Goal: Task Accomplishment & Management: Use online tool/utility

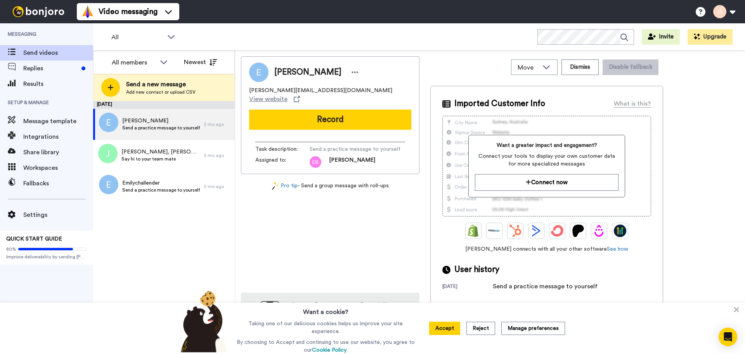
click at [448, 329] on button "Accept" at bounding box center [444, 327] width 31 height 13
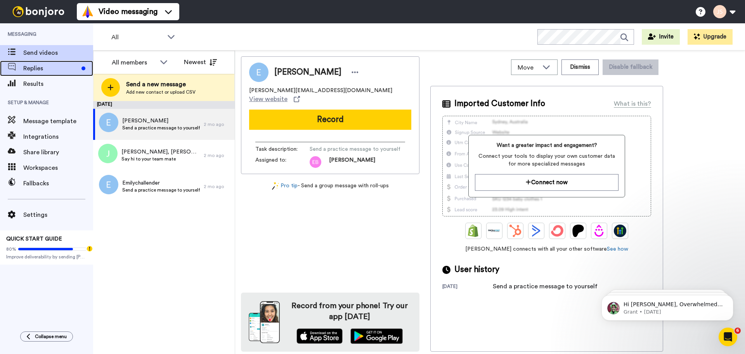
click at [45, 75] on div "Replies" at bounding box center [46, 69] width 93 height 16
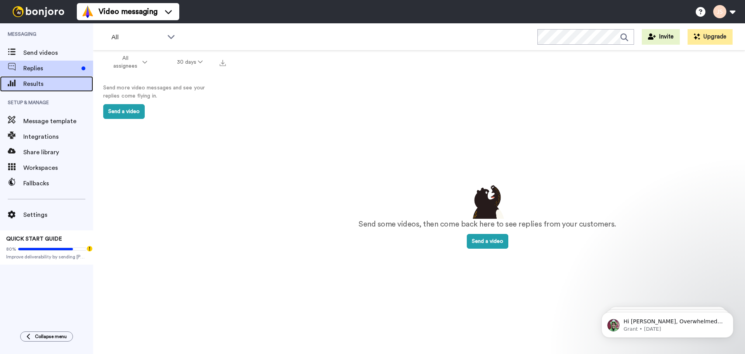
click at [19, 82] on span at bounding box center [11, 84] width 23 height 8
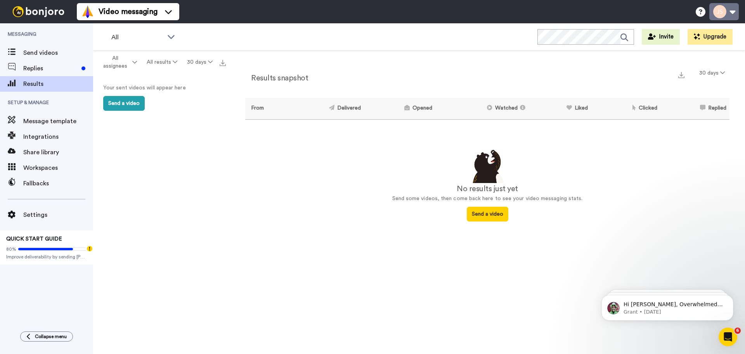
click at [729, 13] on button at bounding box center [725, 11] width 30 height 17
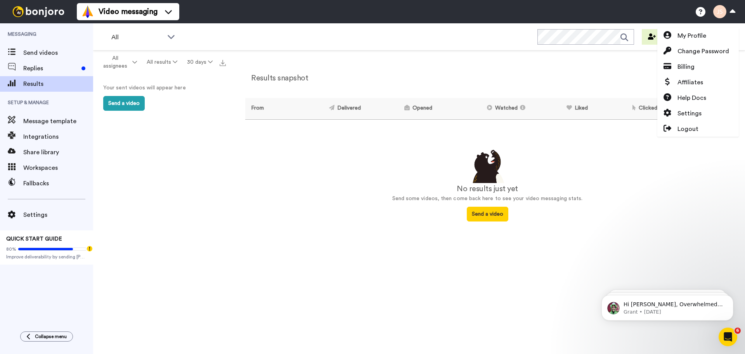
click at [263, 239] on div "Results snapshot 30 days From Delivered Opened Watched Liked Clicked Replied Fa…" at bounding box center [488, 203] width 516 height 307
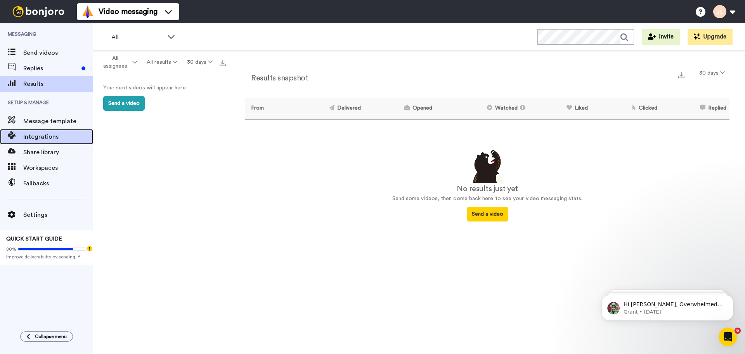
click at [36, 135] on span "Integrations" at bounding box center [58, 136] width 70 height 9
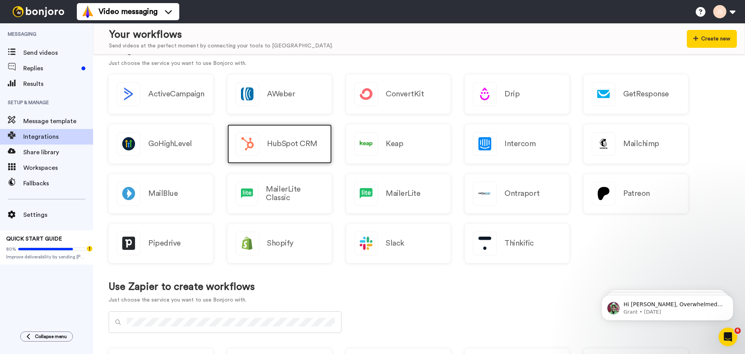
click at [288, 132] on div "HubSpot CRM" at bounding box center [280, 143] width 104 height 39
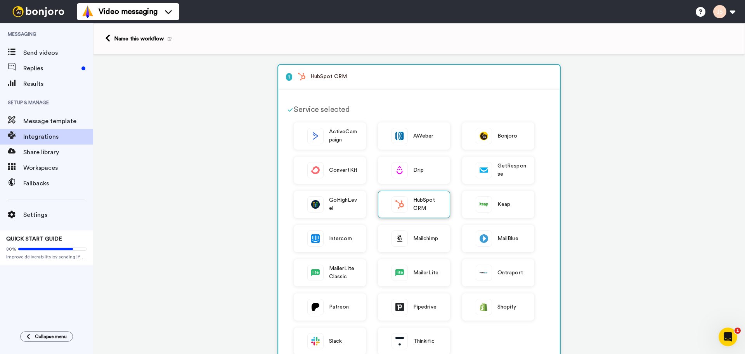
click at [427, 203] on span "HubSpot CRM" at bounding box center [427, 204] width 29 height 16
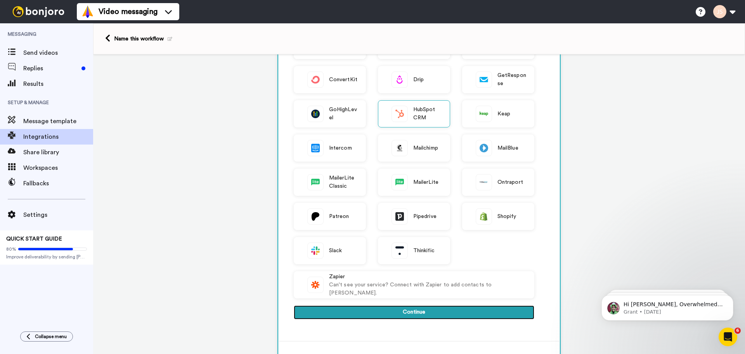
click at [406, 306] on button "Continue" at bounding box center [414, 312] width 241 height 14
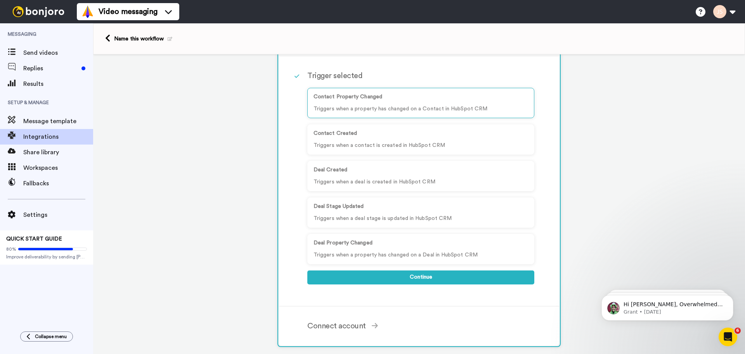
scroll to position [90, 0]
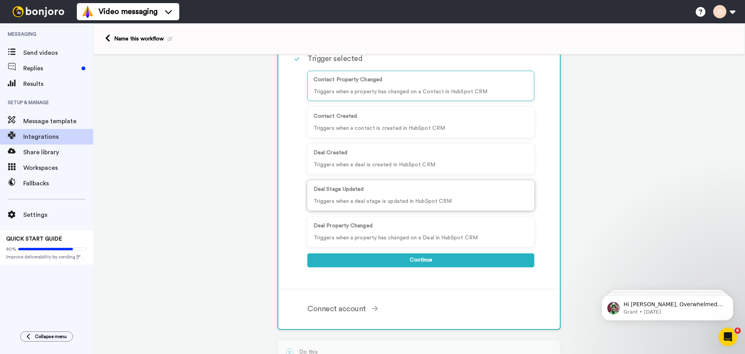
click at [440, 197] on p "Triggers when a deal stage is updated in HubSpot CRM" at bounding box center [421, 201] width 215 height 8
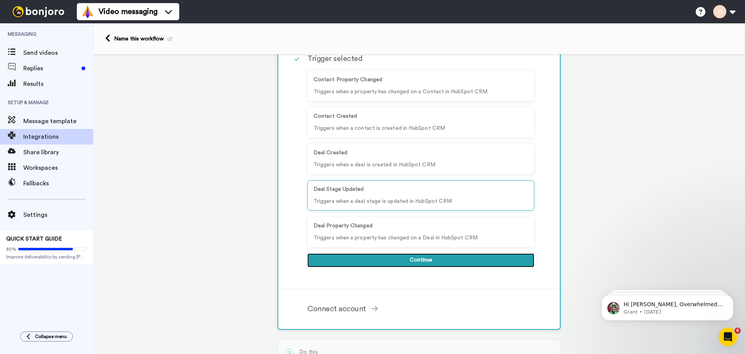
click at [424, 261] on button "Continue" at bounding box center [420, 260] width 227 height 14
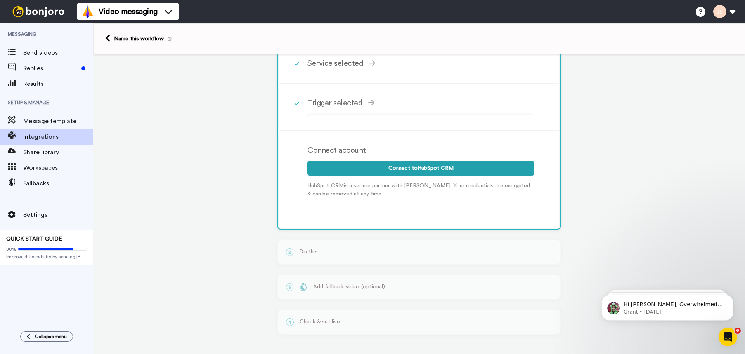
scroll to position [38, 0]
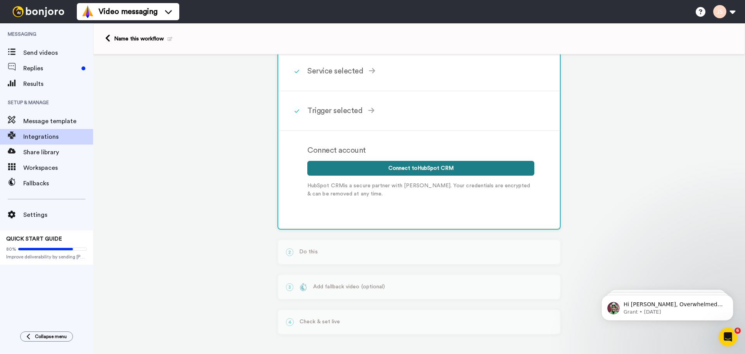
click at [389, 172] on button "Connect to HubSpot CRM" at bounding box center [420, 168] width 227 height 15
drag, startPoint x: 28, startPoint y: 318, endPoint x: 20, endPoint y: 240, distance: 78.5
click at [28, 318] on div "Messaging Send videos Replies Results Setup & Manage Message template Integrati…" at bounding box center [46, 173] width 93 height 300
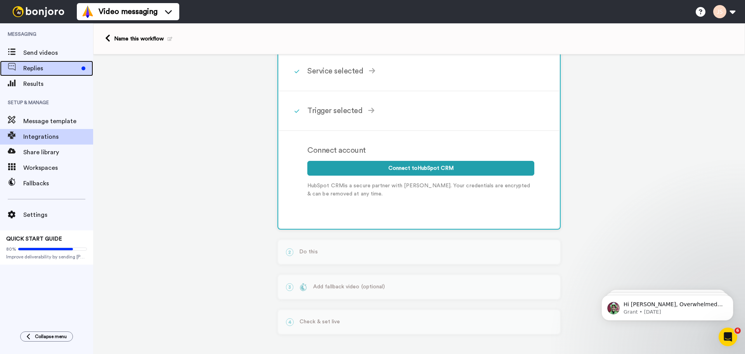
click at [32, 62] on div "Replies" at bounding box center [46, 69] width 93 height 16
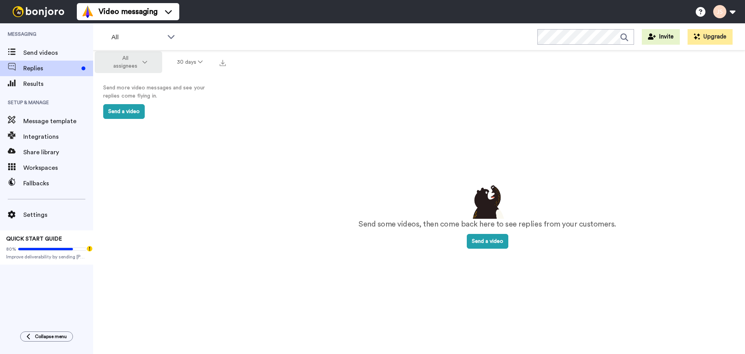
click at [143, 60] on icon at bounding box center [144, 61] width 5 height 5
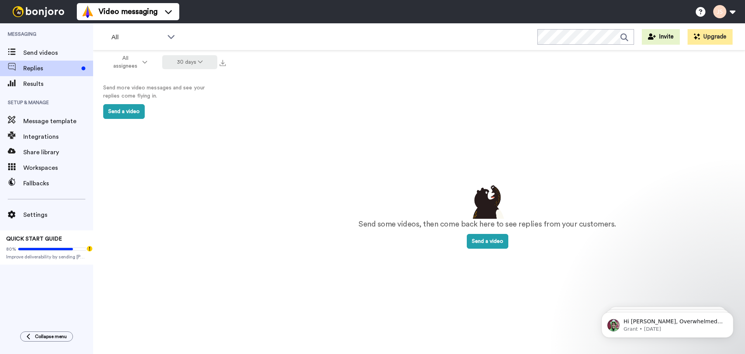
click at [188, 59] on button "30 days" at bounding box center [190, 62] width 56 height 14
click at [189, 178] on span "All time" at bounding box center [179, 176] width 21 height 6
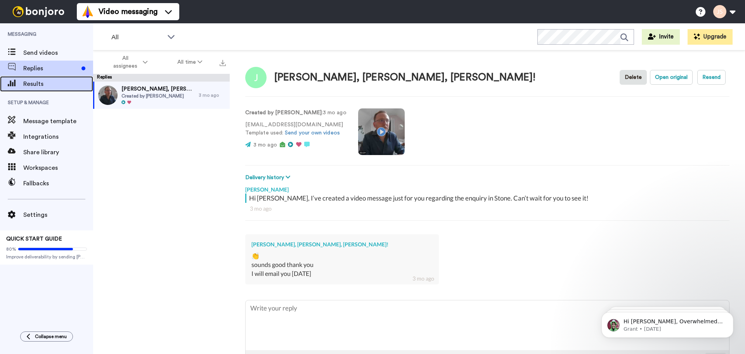
click at [28, 85] on span "Results" at bounding box center [58, 83] width 70 height 9
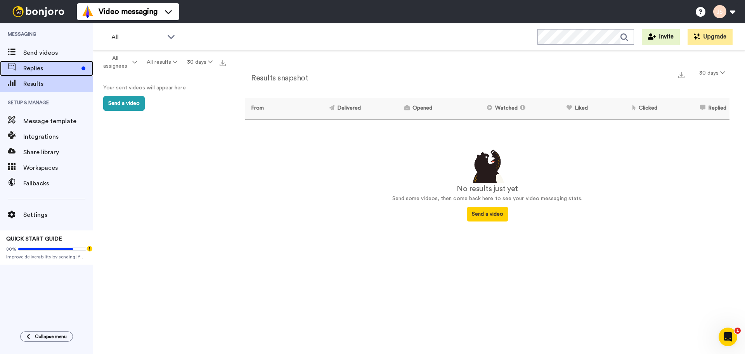
click at [43, 68] on span "Replies" at bounding box center [50, 68] width 55 height 9
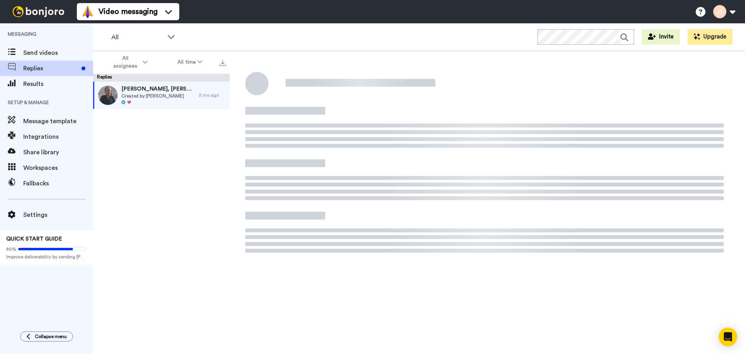
click at [33, 53] on span "Send videos" at bounding box center [58, 52] width 70 height 9
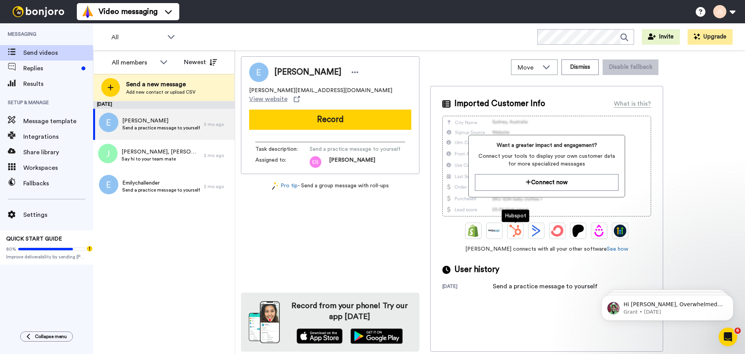
click at [514, 226] on img at bounding box center [515, 230] width 12 height 12
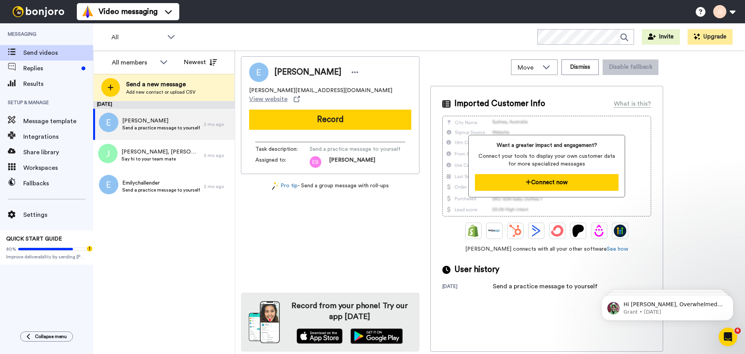
click at [533, 182] on button "Connect now" at bounding box center [546, 182] width 143 height 17
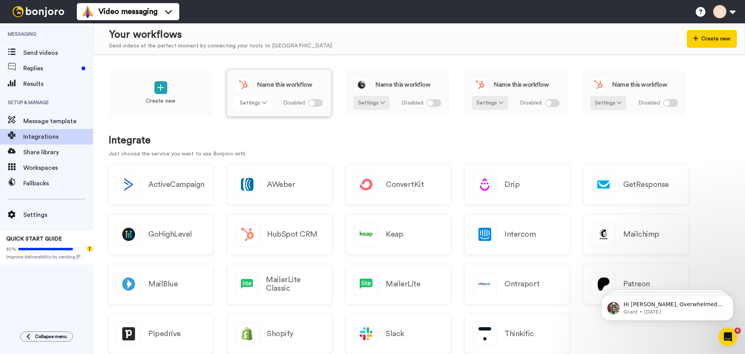
click at [255, 105] on button "Settings" at bounding box center [253, 103] width 36 height 14
click at [297, 118] on div "Create new Name this workflow Settings Disabled Name this workflow Settings Dis…" at bounding box center [419, 98] width 621 height 57
